Goal: Information Seeking & Learning: Learn about a topic

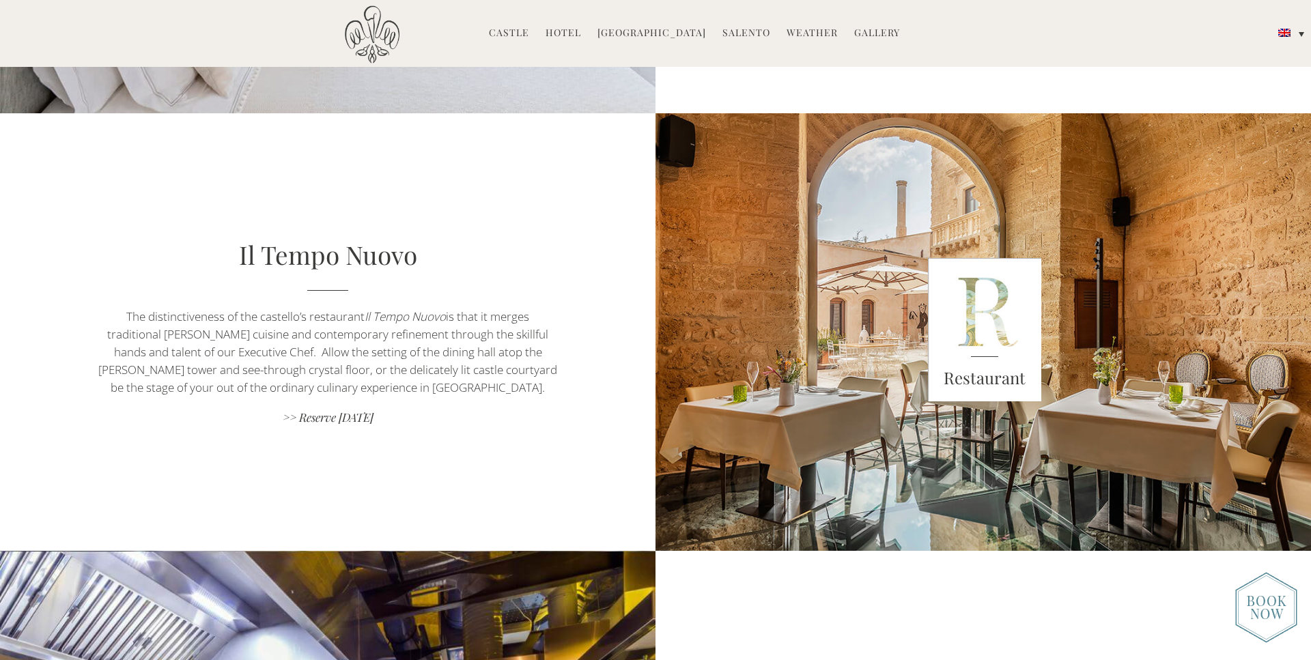
scroll to position [1045, 0]
click at [902, 397] on div "Restaurant" at bounding box center [984, 331] width 459 height 437
click at [517, 29] on link "Castle" at bounding box center [509, 34] width 40 height 16
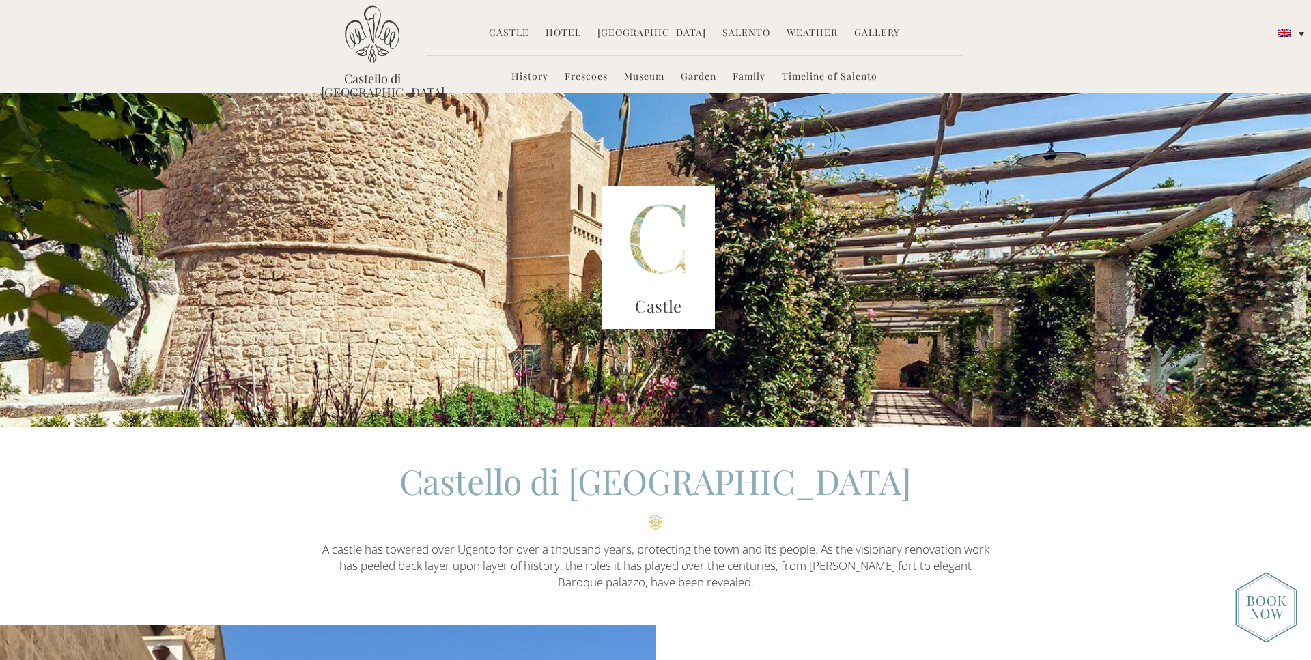
click at [560, 33] on link "Hotel" at bounding box center [563, 34] width 36 height 16
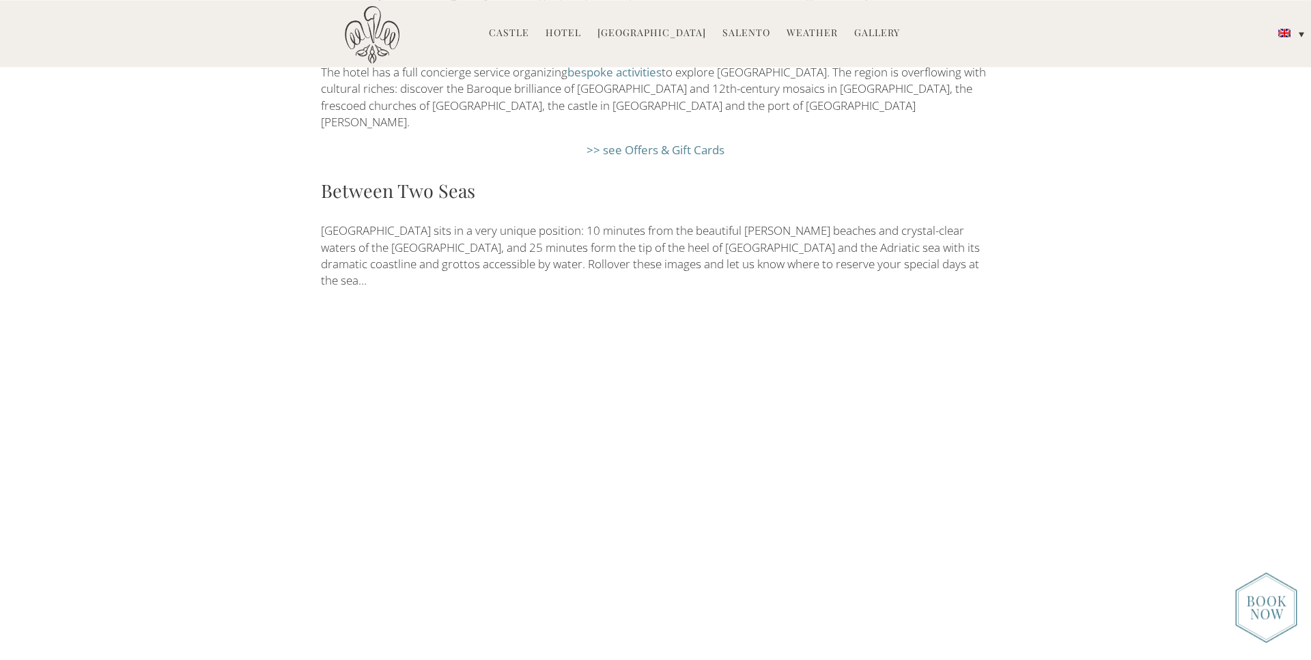
scroll to position [2577, 0]
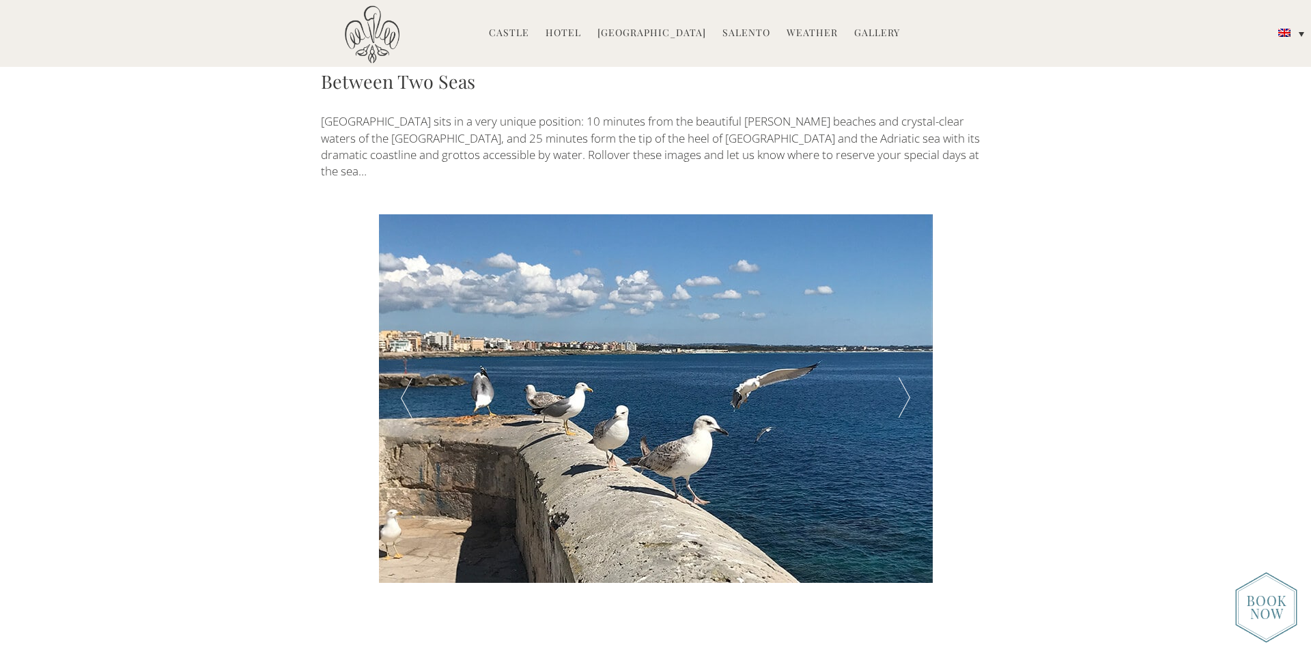
click at [910, 301] on div at bounding box center [904, 398] width 55 height 369
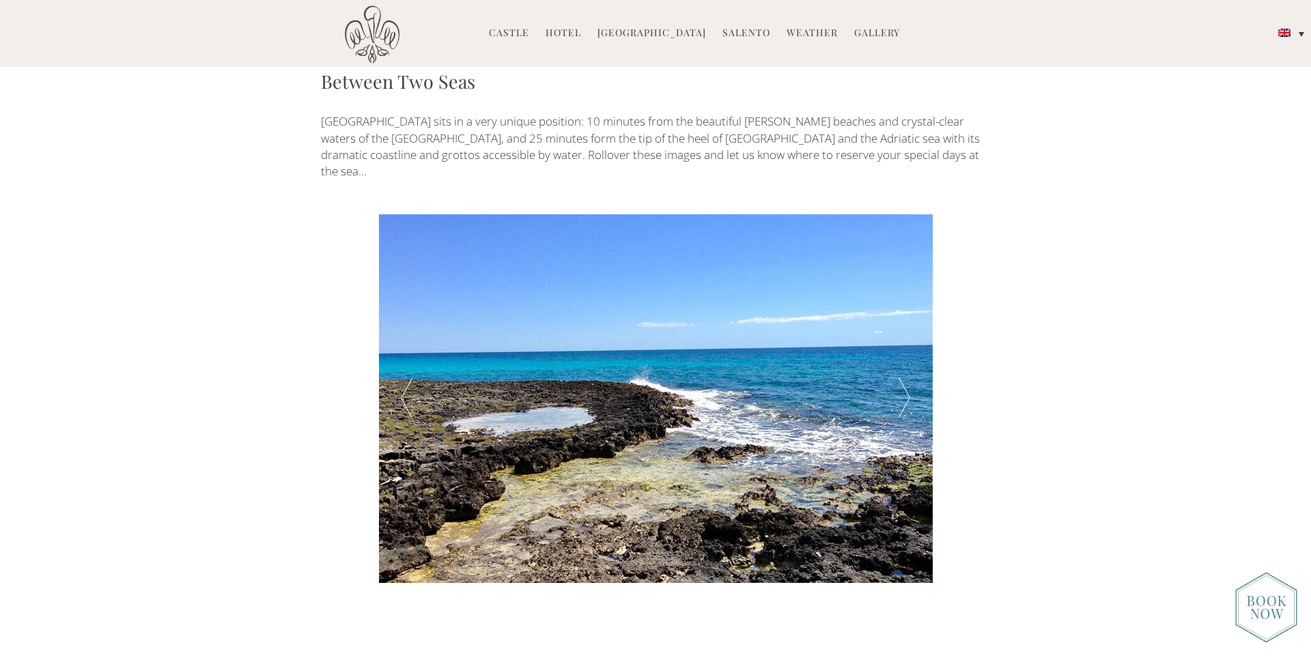
click at [910, 301] on div at bounding box center [904, 398] width 55 height 369
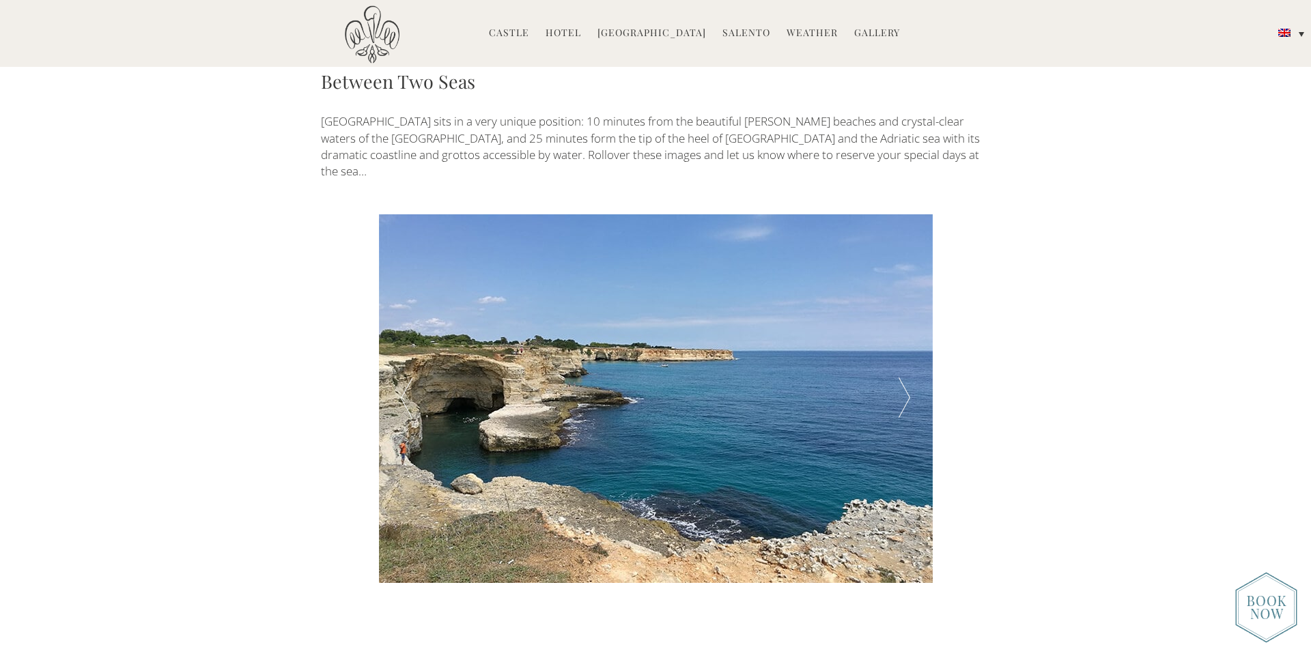
click at [910, 301] on div at bounding box center [904, 398] width 55 height 369
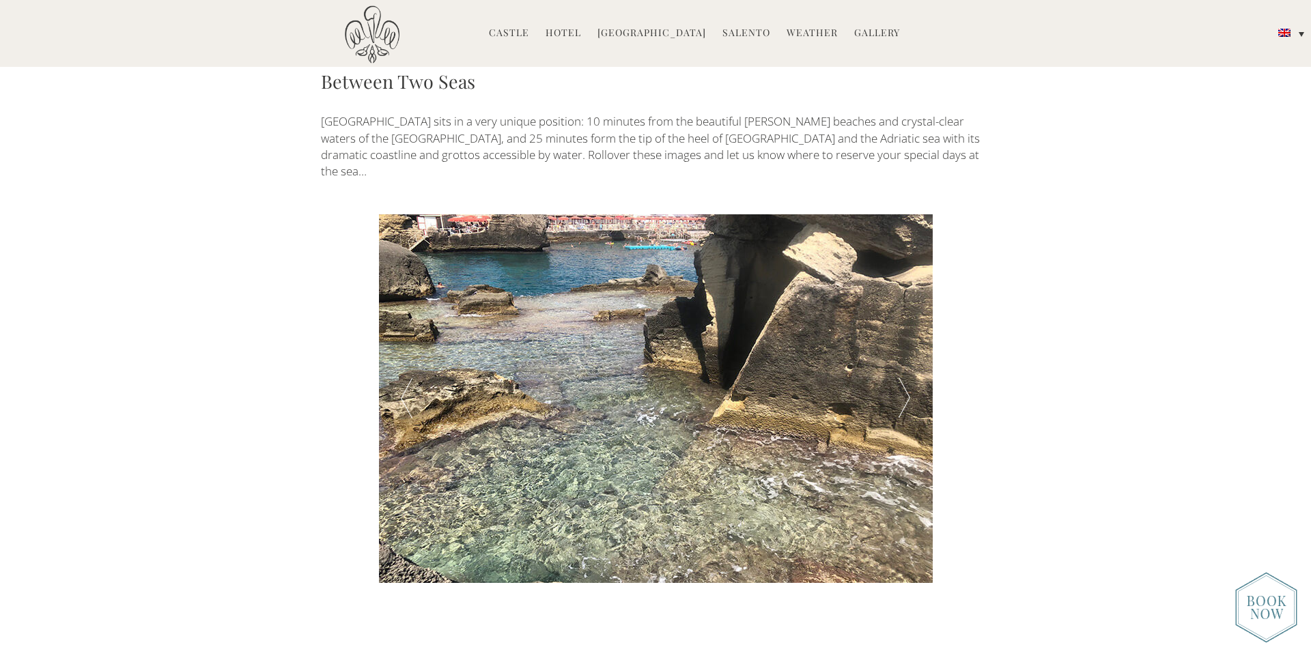
click at [910, 301] on div at bounding box center [904, 398] width 55 height 369
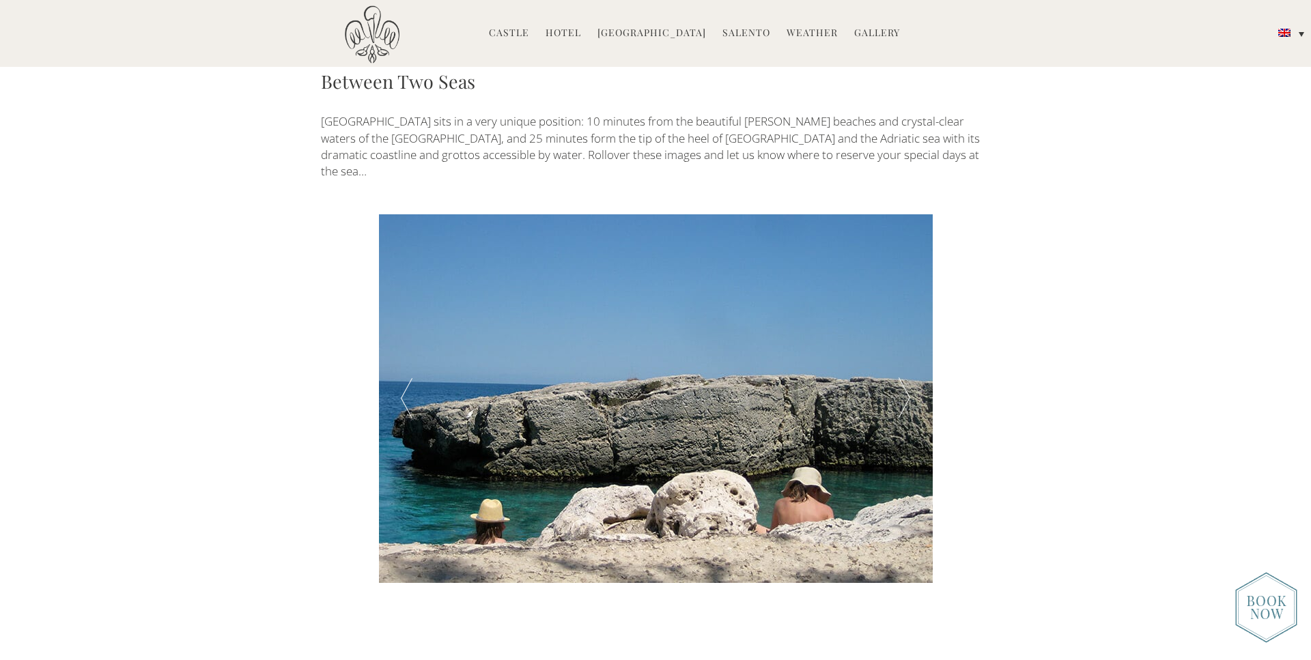
click at [910, 301] on div at bounding box center [904, 398] width 55 height 369
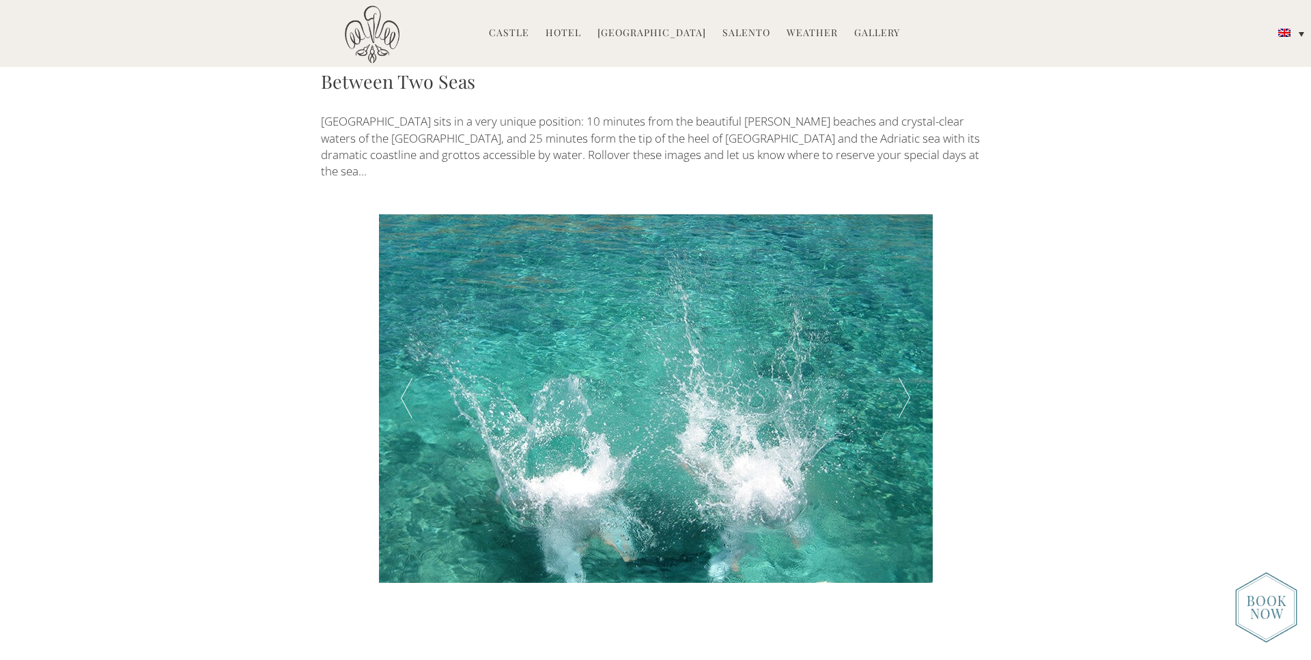
click at [910, 301] on div at bounding box center [904, 398] width 55 height 369
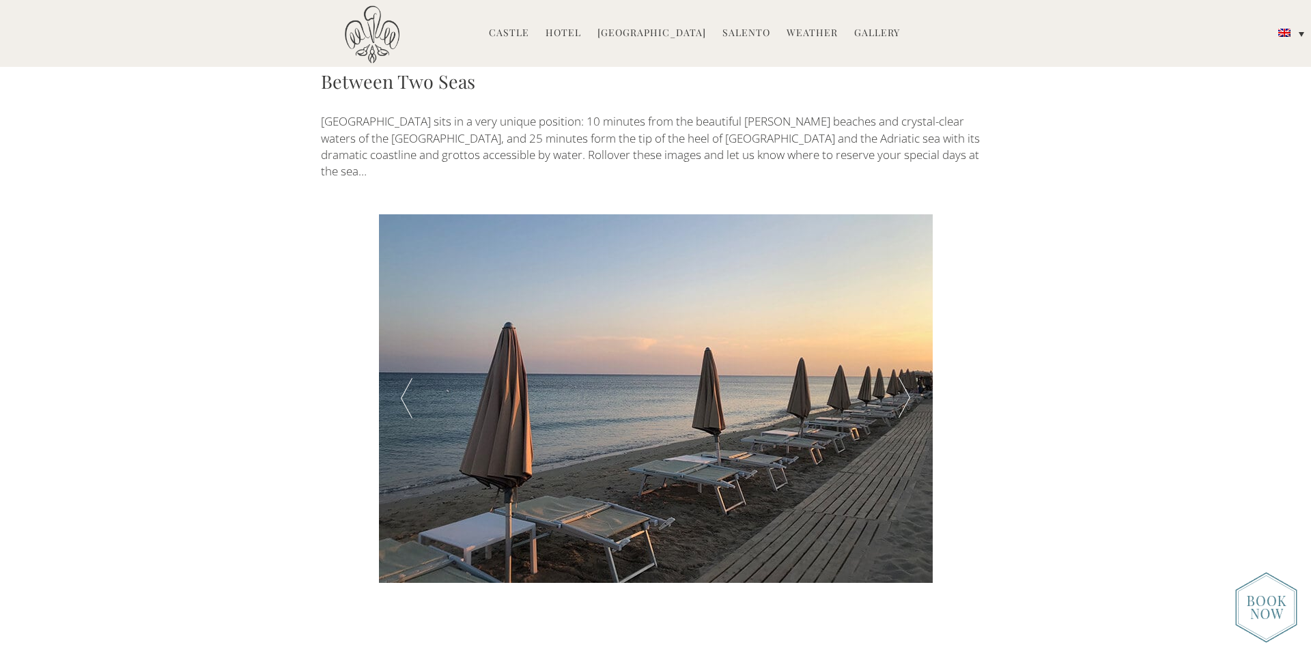
click at [910, 301] on div at bounding box center [904, 398] width 55 height 369
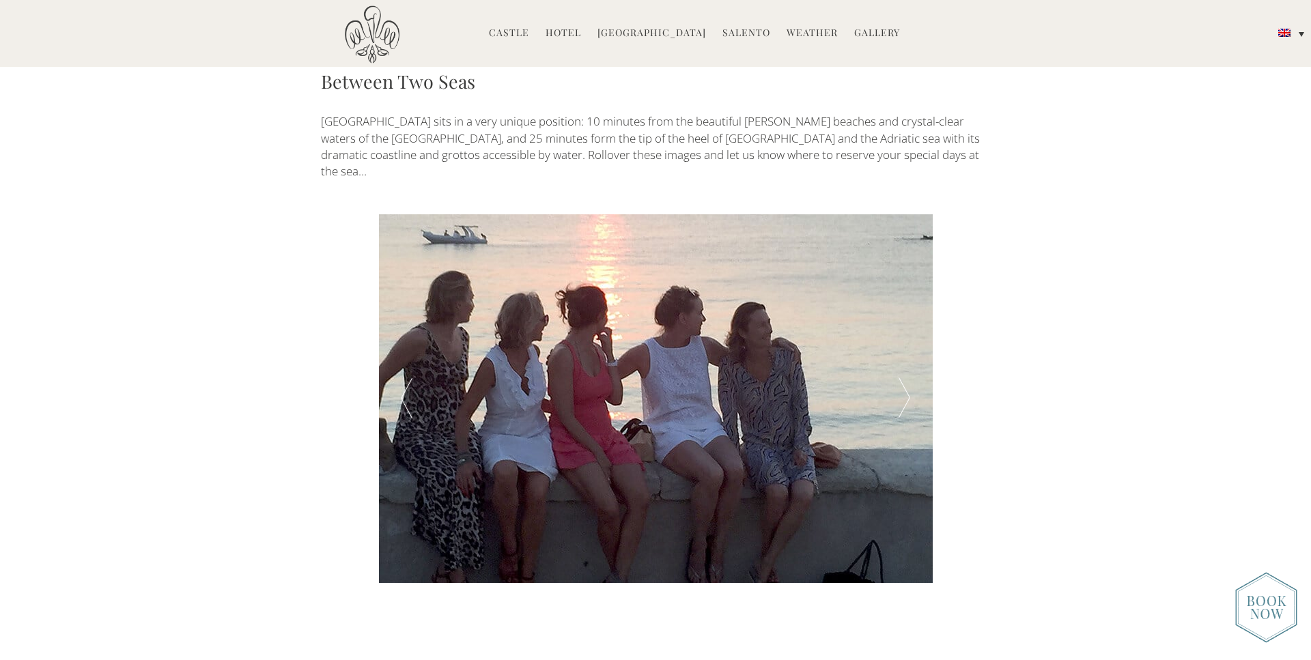
click at [910, 301] on div at bounding box center [904, 398] width 55 height 369
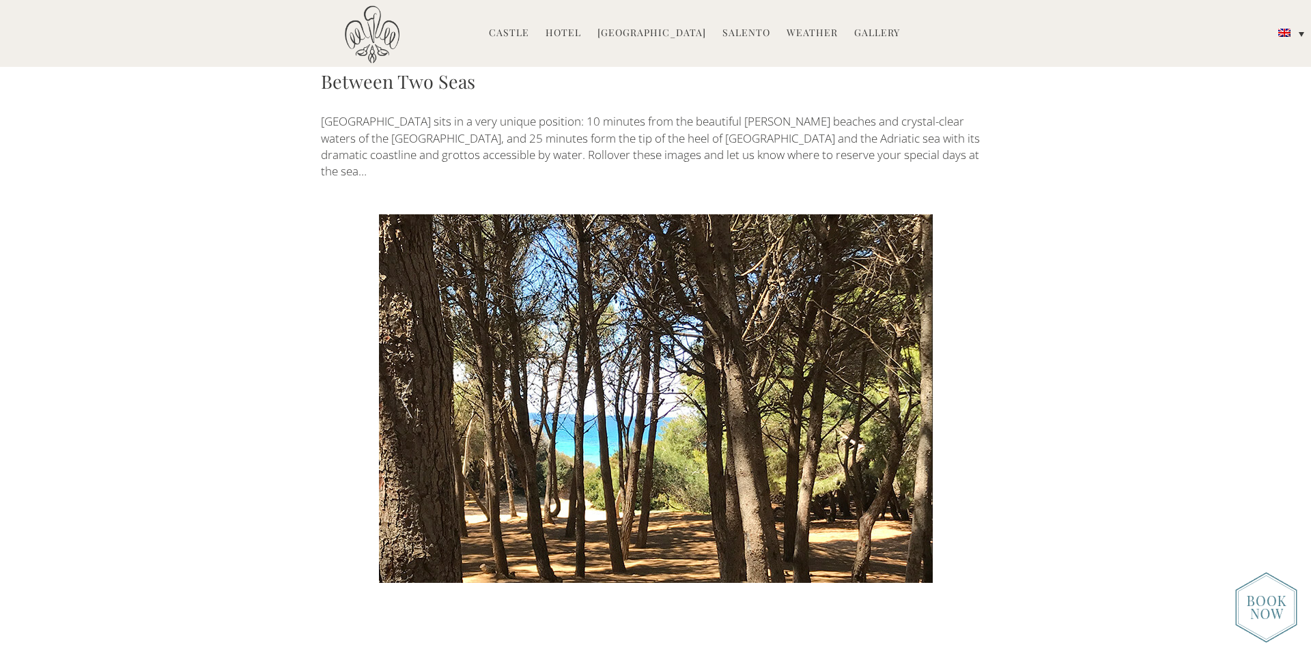
click at [910, 301] on div at bounding box center [904, 398] width 55 height 369
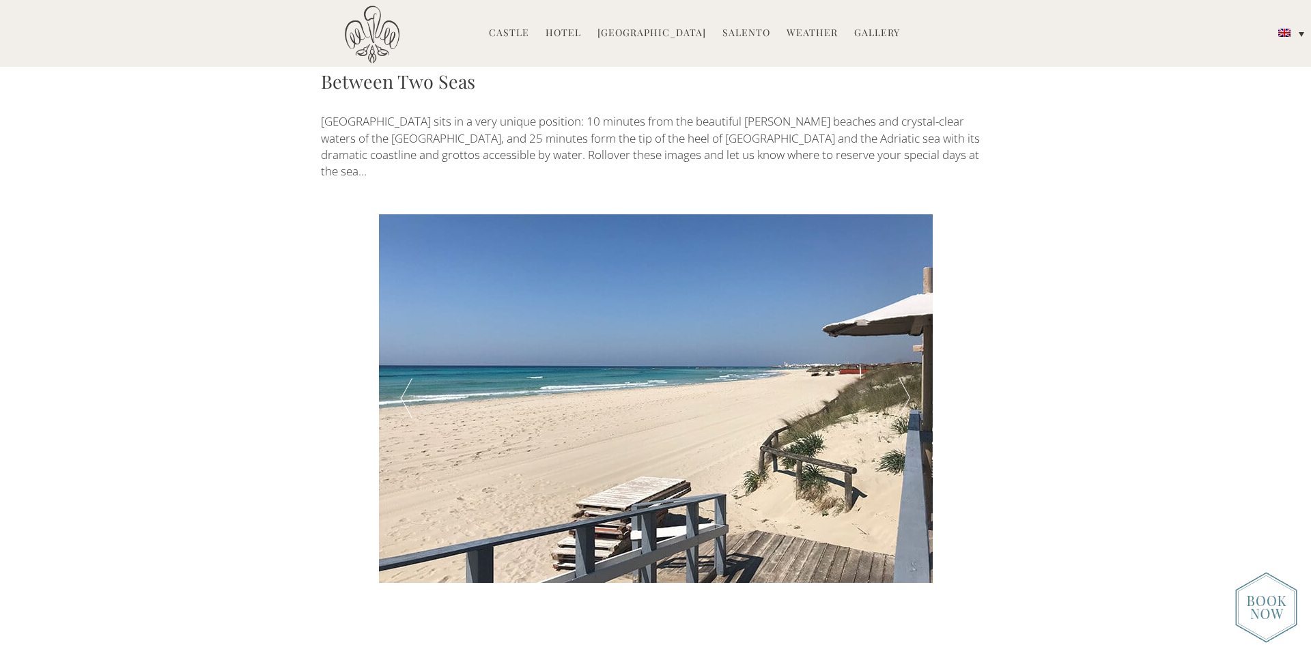
click at [910, 301] on div at bounding box center [904, 398] width 55 height 369
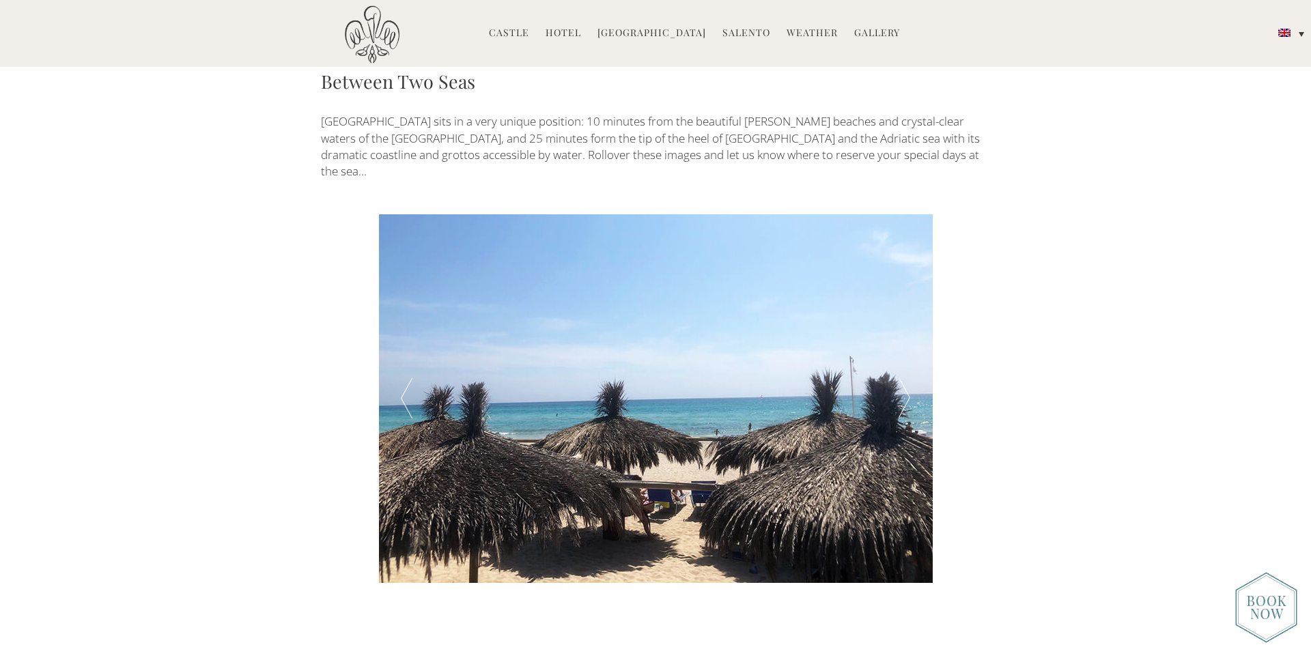
click at [910, 301] on div at bounding box center [904, 398] width 55 height 369
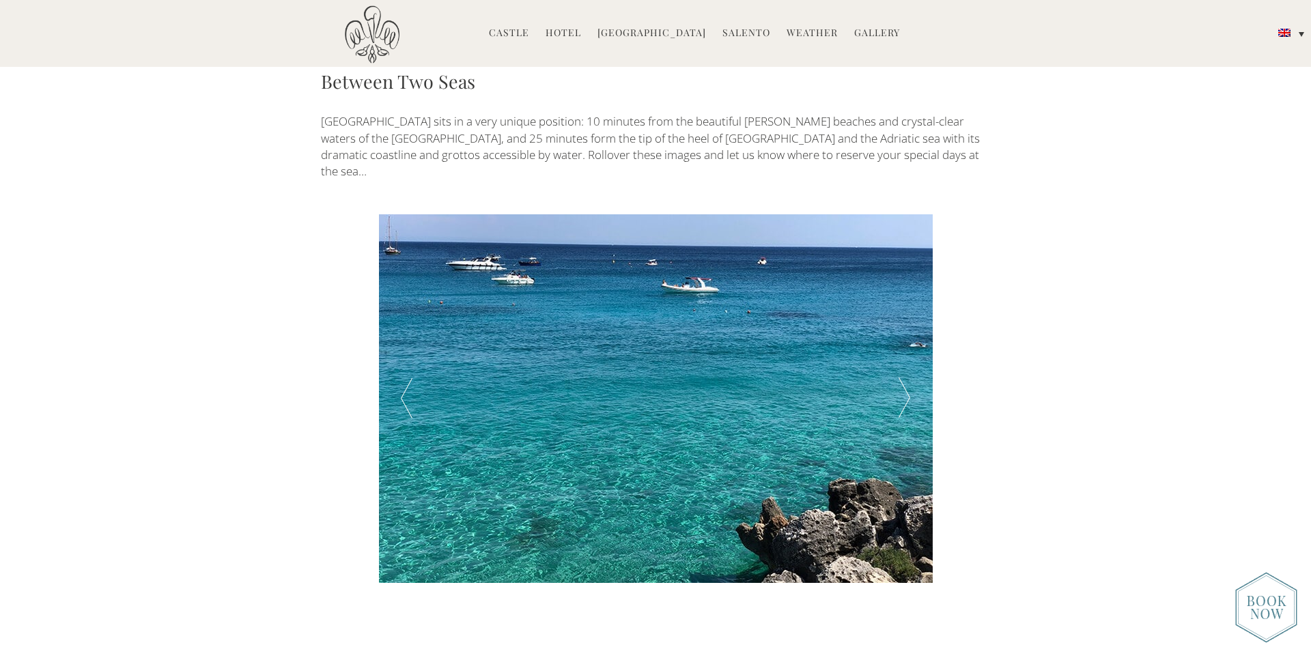
click at [910, 301] on div at bounding box center [904, 398] width 55 height 369
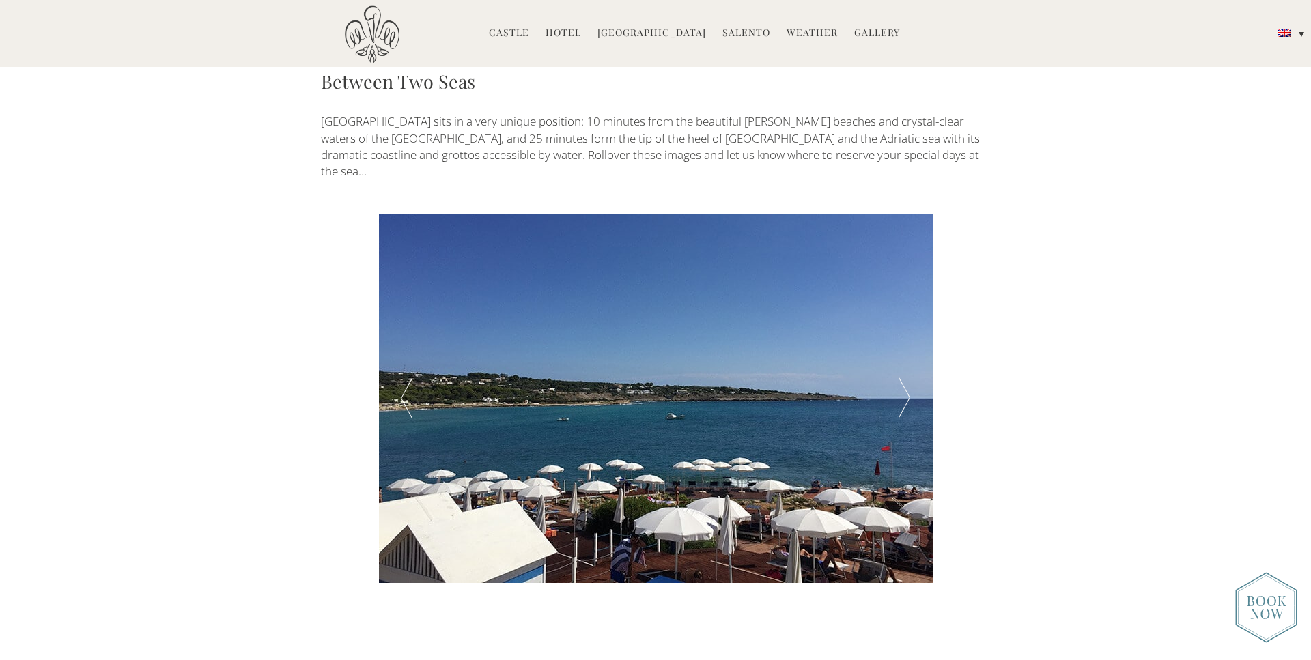
click at [910, 301] on div at bounding box center [904, 398] width 55 height 369
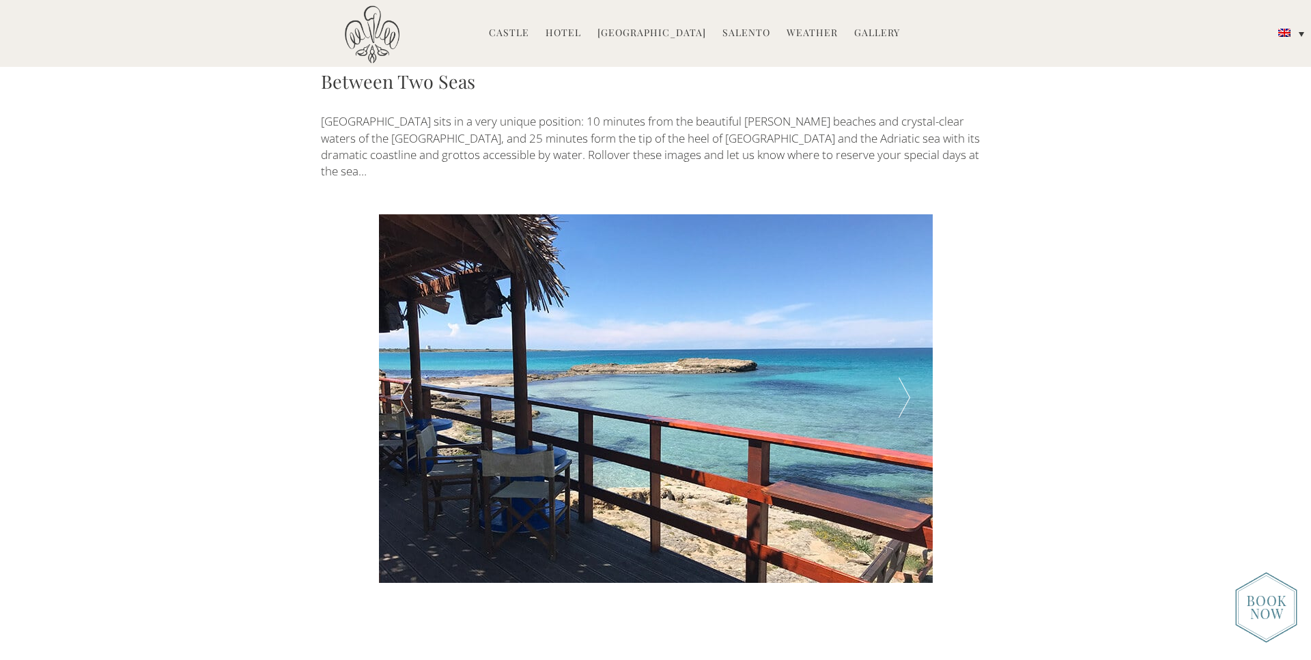
click at [910, 301] on div at bounding box center [904, 398] width 55 height 369
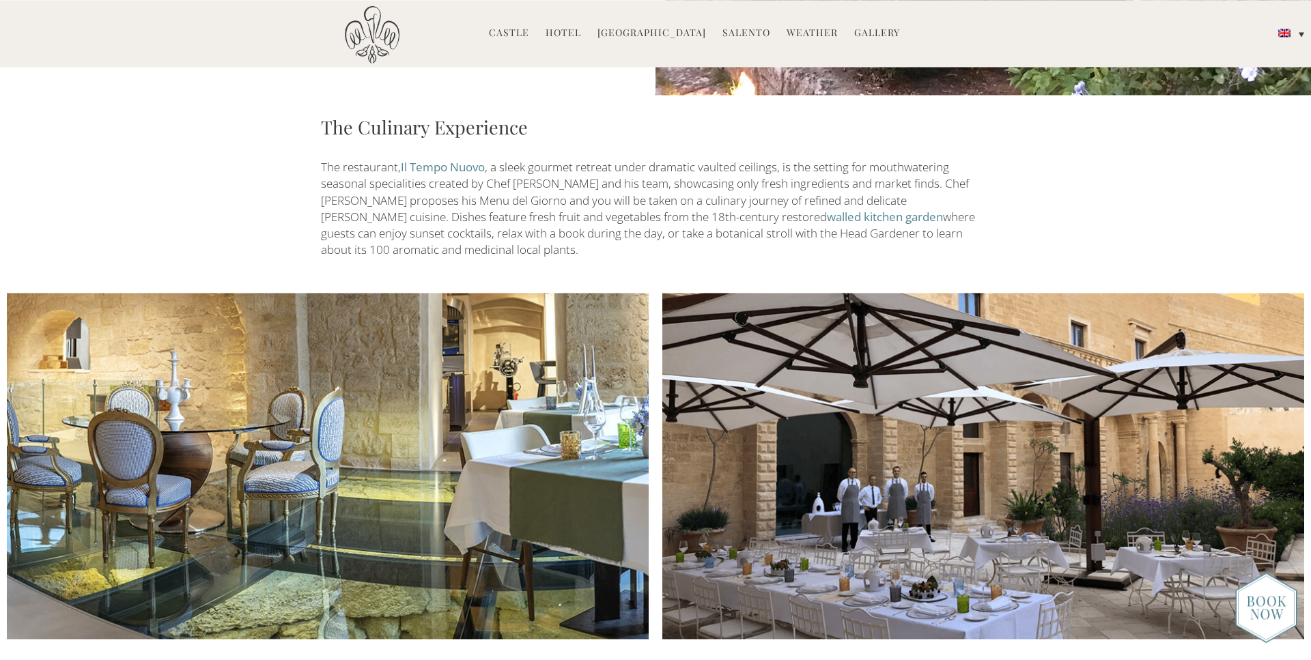
scroll to position [1832, 0]
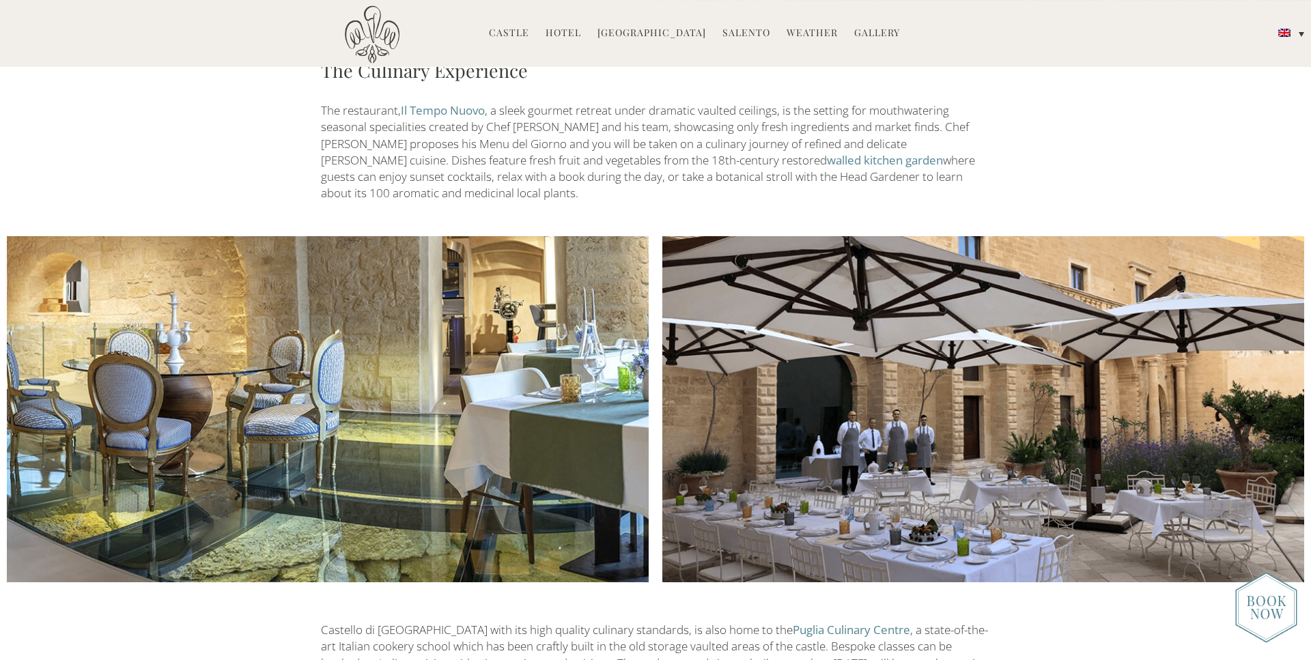
click at [1290, 339] on img at bounding box center [983, 409] width 642 height 347
click at [1221, 405] on img at bounding box center [983, 409] width 642 height 347
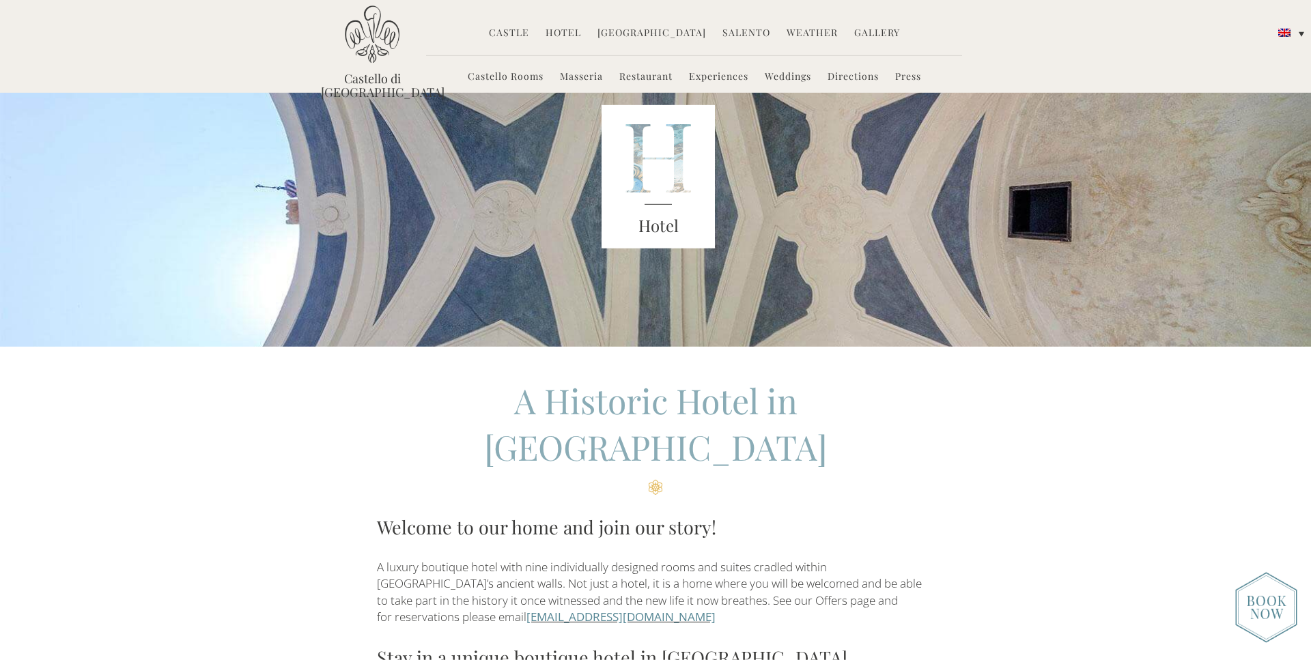
scroll to position [71, 0]
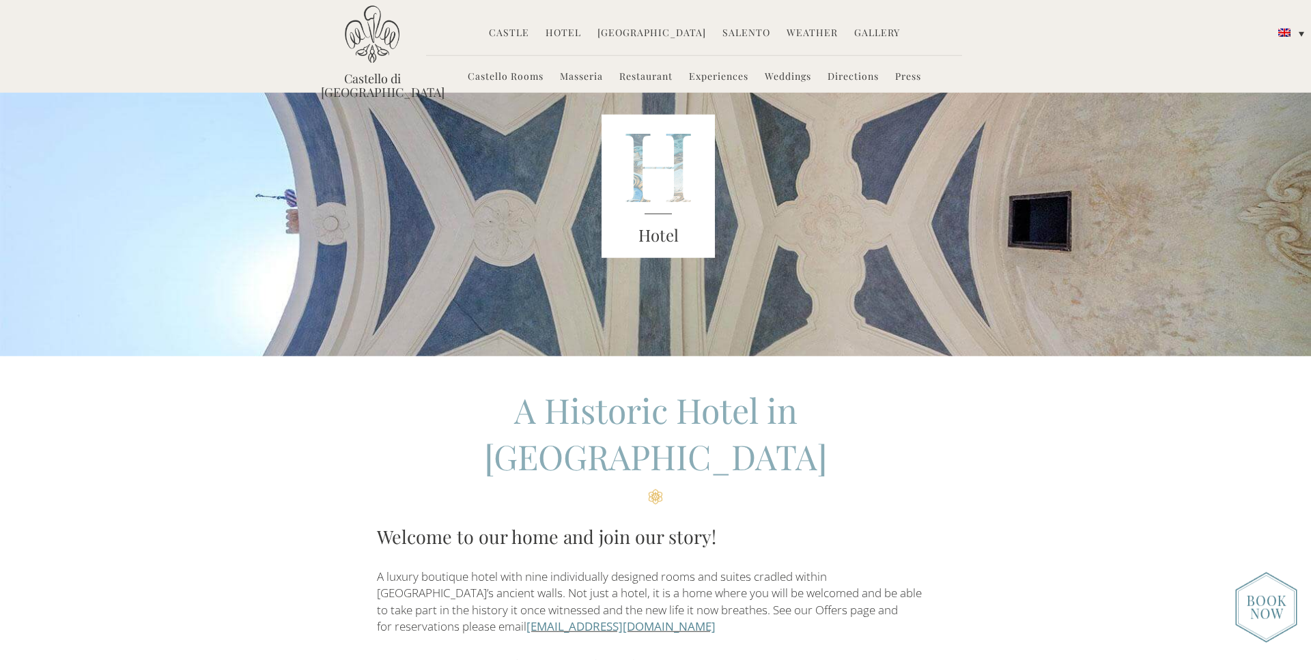
click at [640, 36] on link "[GEOGRAPHIC_DATA]" at bounding box center [651, 34] width 109 height 16
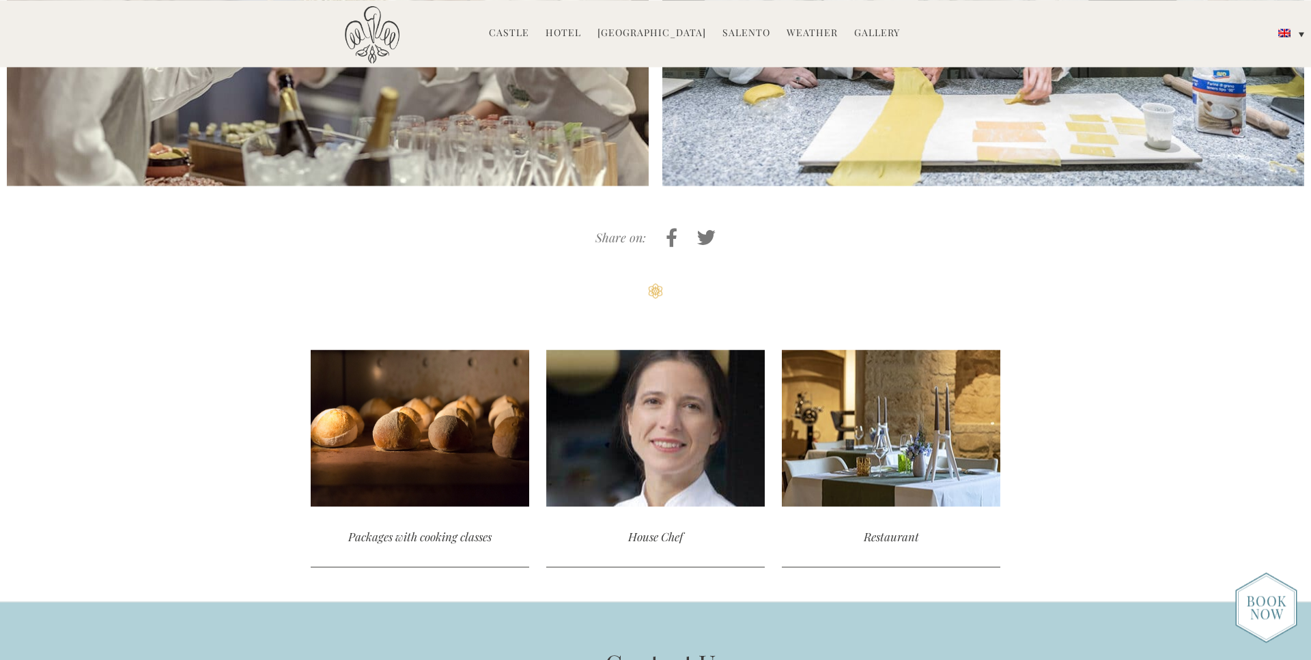
scroll to position [3704, 0]
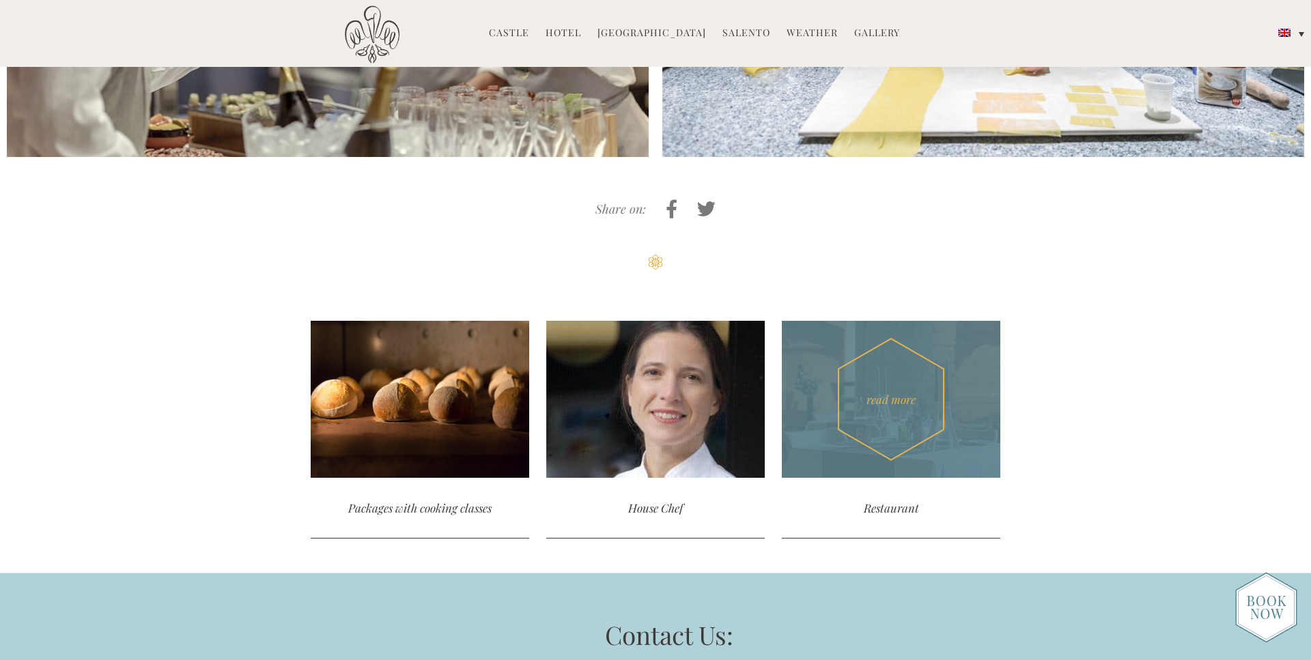
click at [905, 386] on div "read more" at bounding box center [891, 399] width 218 height 157
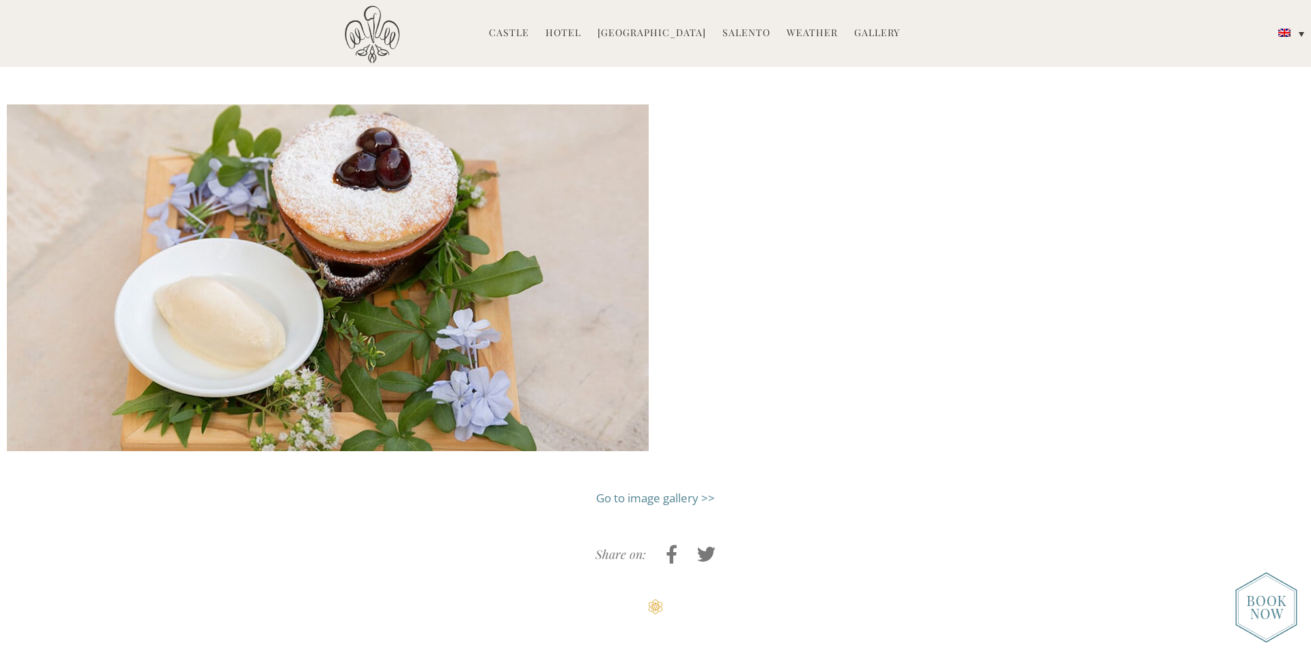
scroll to position [2925, 0]
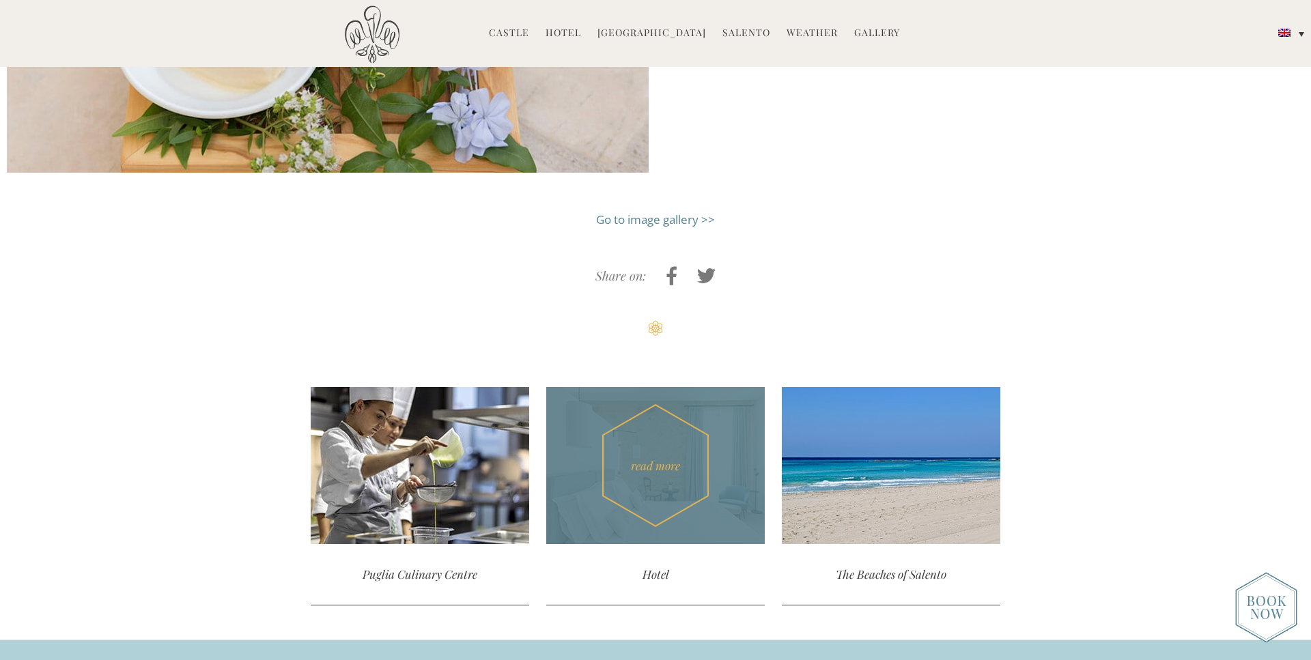
click at [643, 455] on div "read more" at bounding box center [655, 465] width 218 height 157
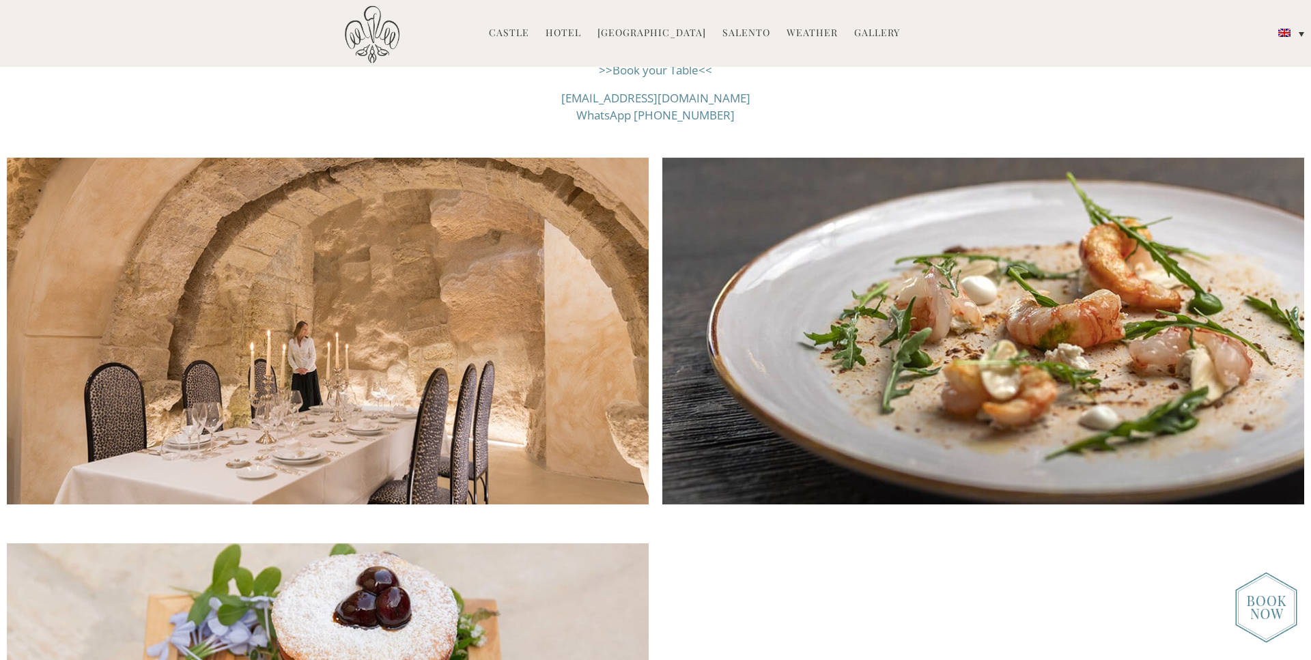
scroll to position [2228, 0]
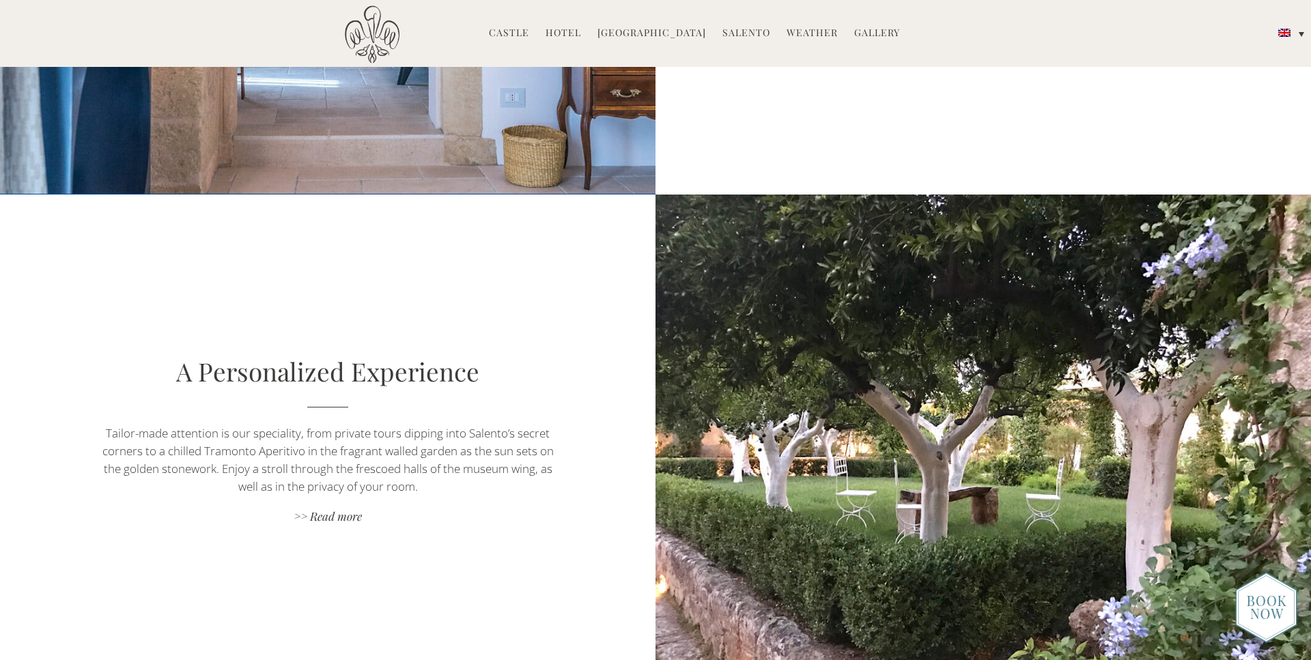
scroll to position [1462, 0]
